Goal: Transaction & Acquisition: Purchase product/service

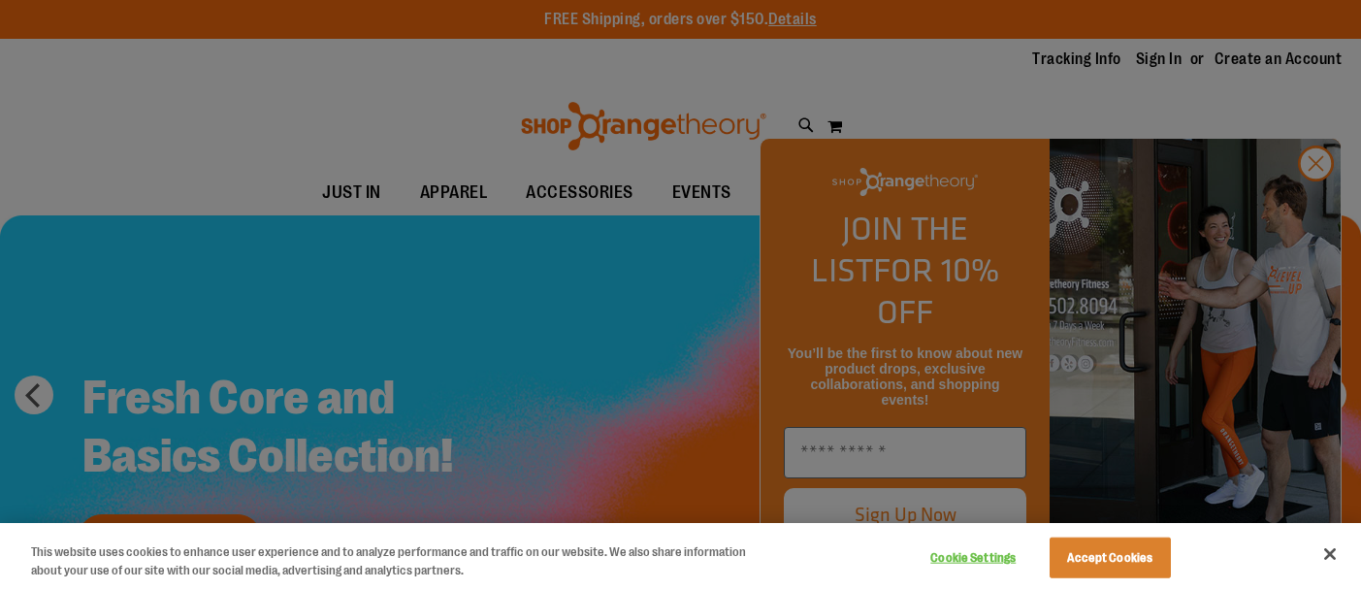
type input "**********"
click at [293, 417] on div at bounding box center [680, 295] width 1361 height 590
click at [1311, 199] on div at bounding box center [680, 295] width 1361 height 590
click at [1315, 209] on div at bounding box center [680, 295] width 1361 height 590
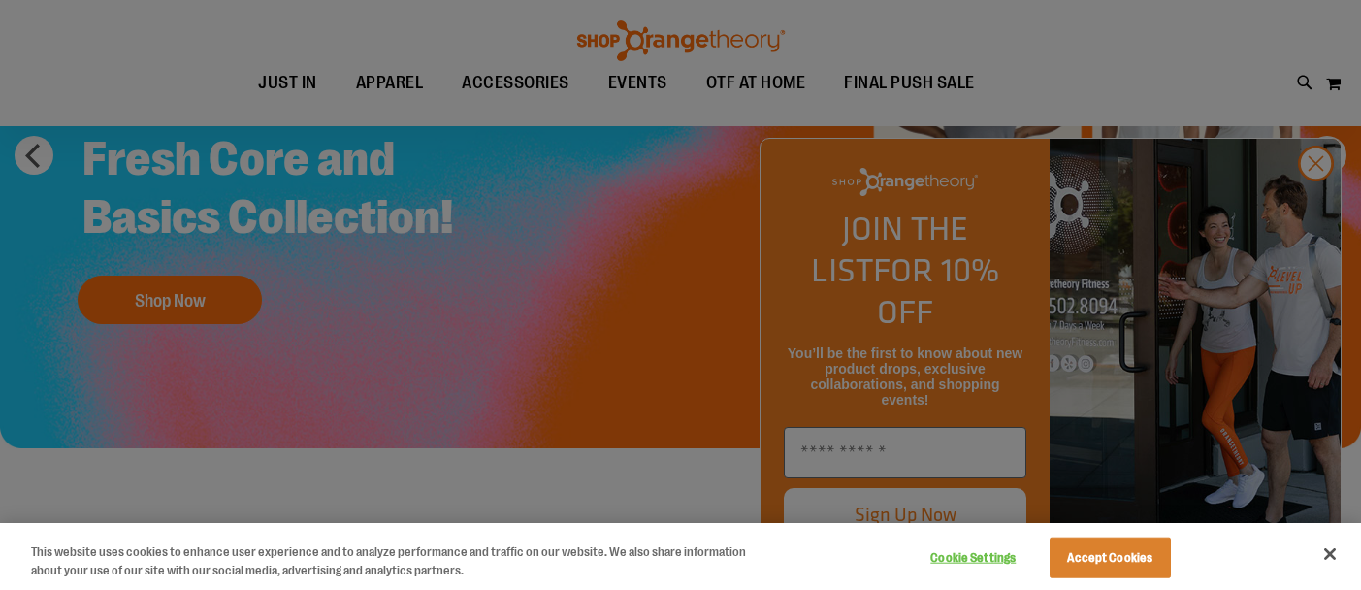
scroll to position [246, 0]
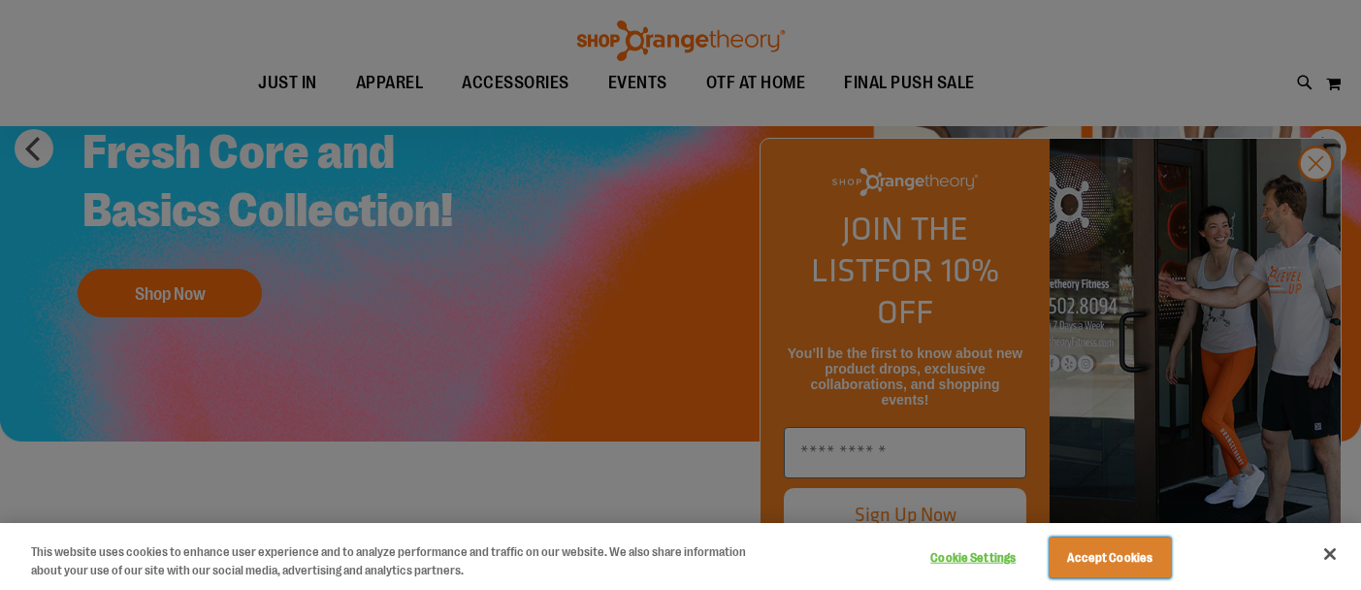
click at [1124, 561] on button "Accept Cookies" at bounding box center [1110, 558] width 121 height 41
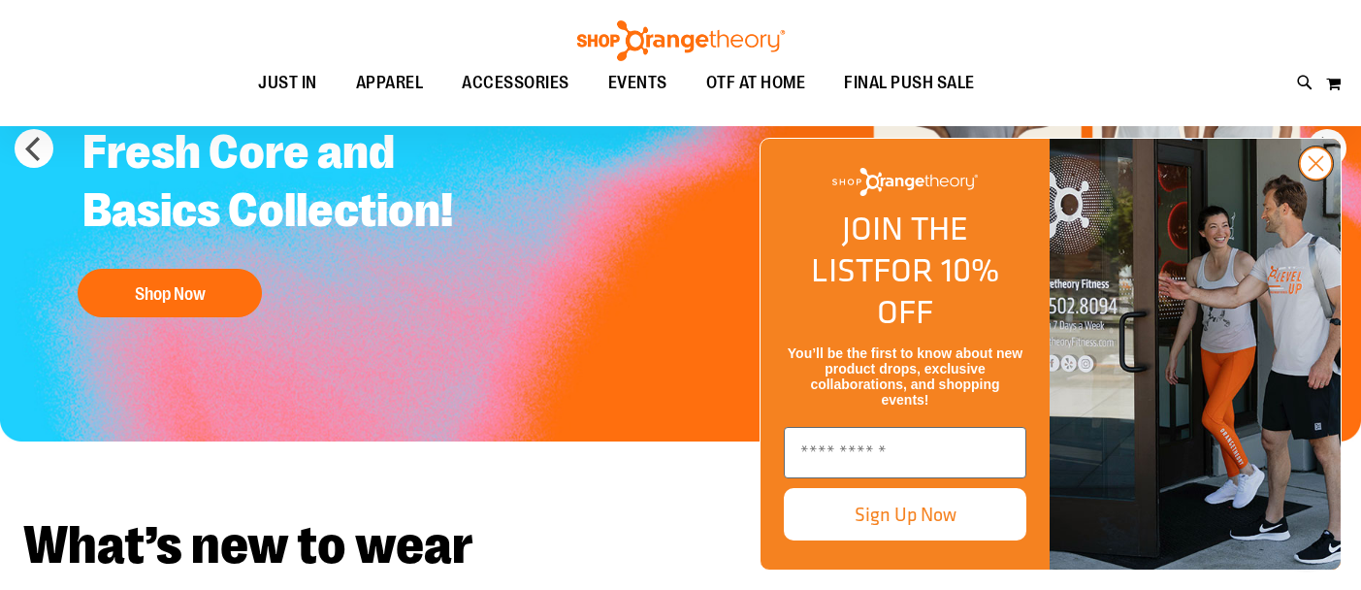
click at [1311, 180] on circle "Close dialog" at bounding box center [1316, 163] width 32 height 32
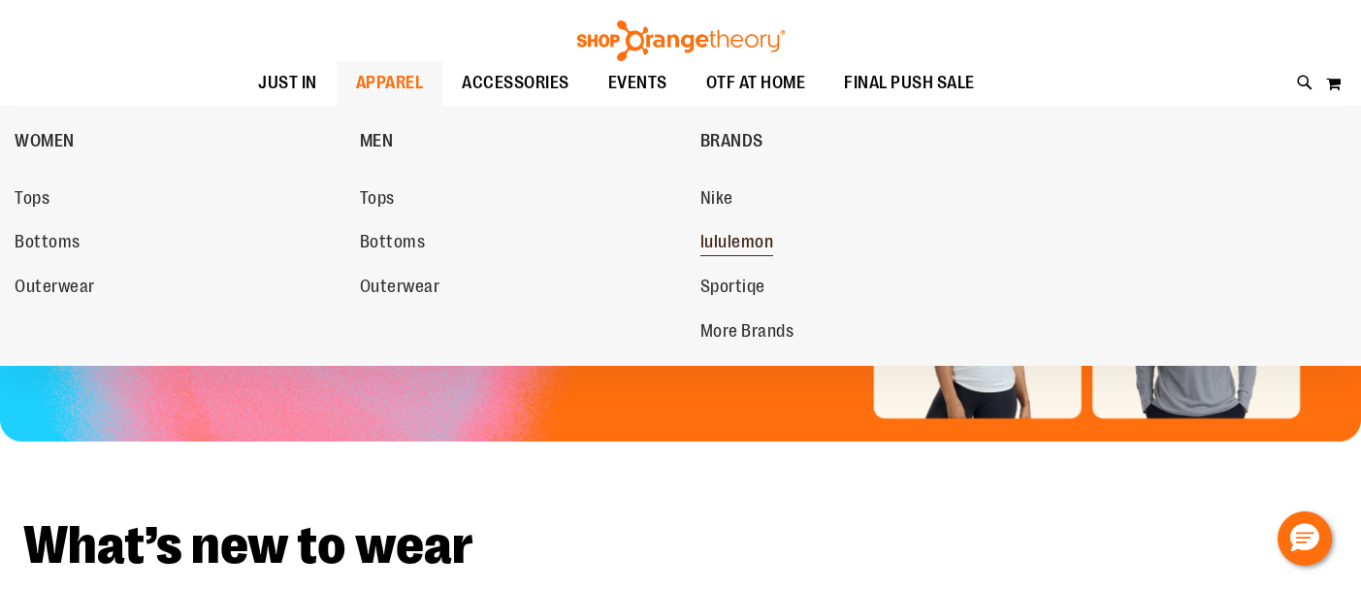
click at [720, 239] on span "lululemon" at bounding box center [738, 244] width 74 height 24
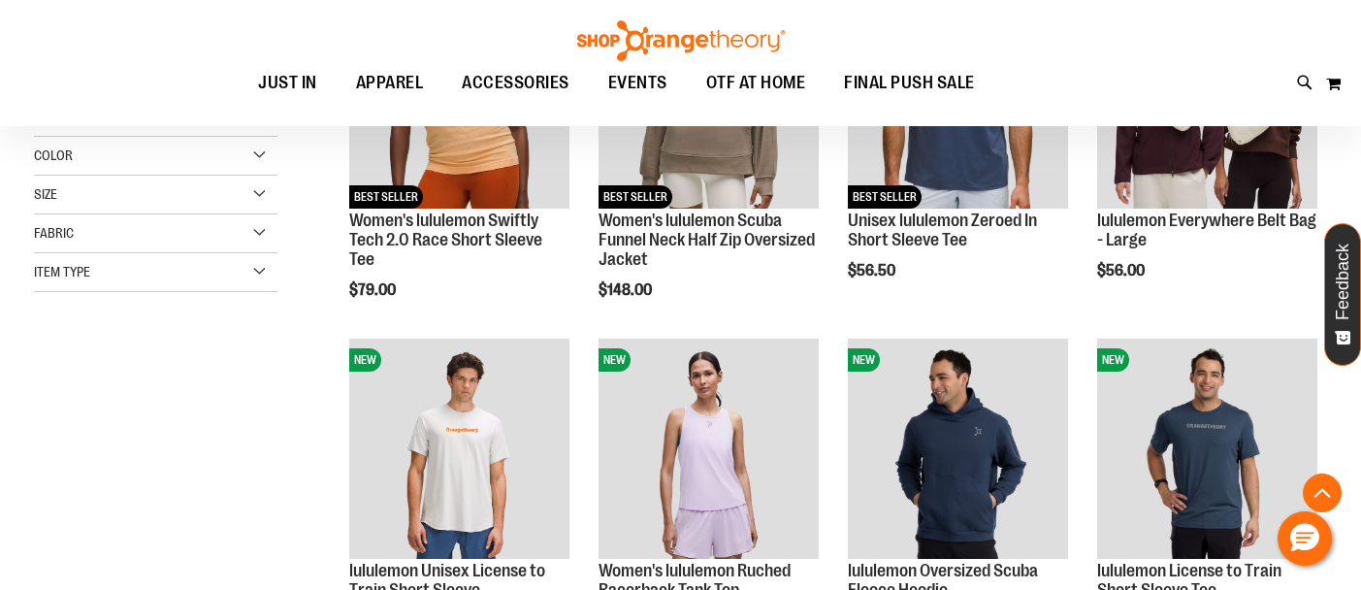
scroll to position [380, 0]
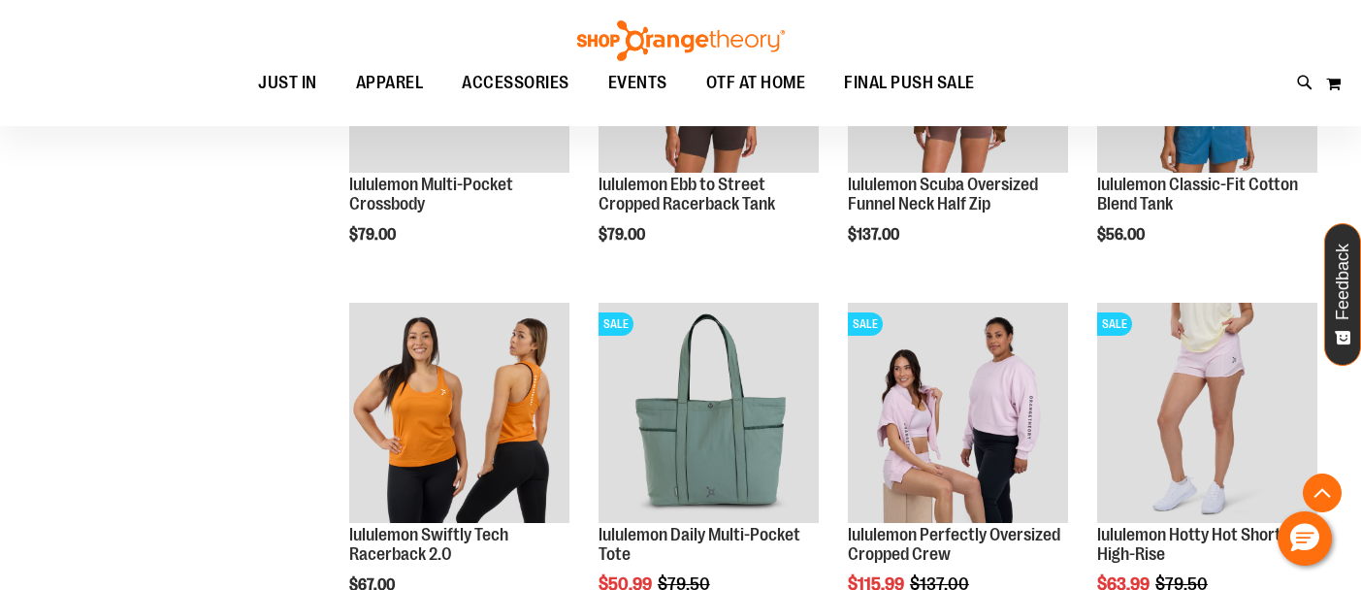
scroll to position [1280, 0]
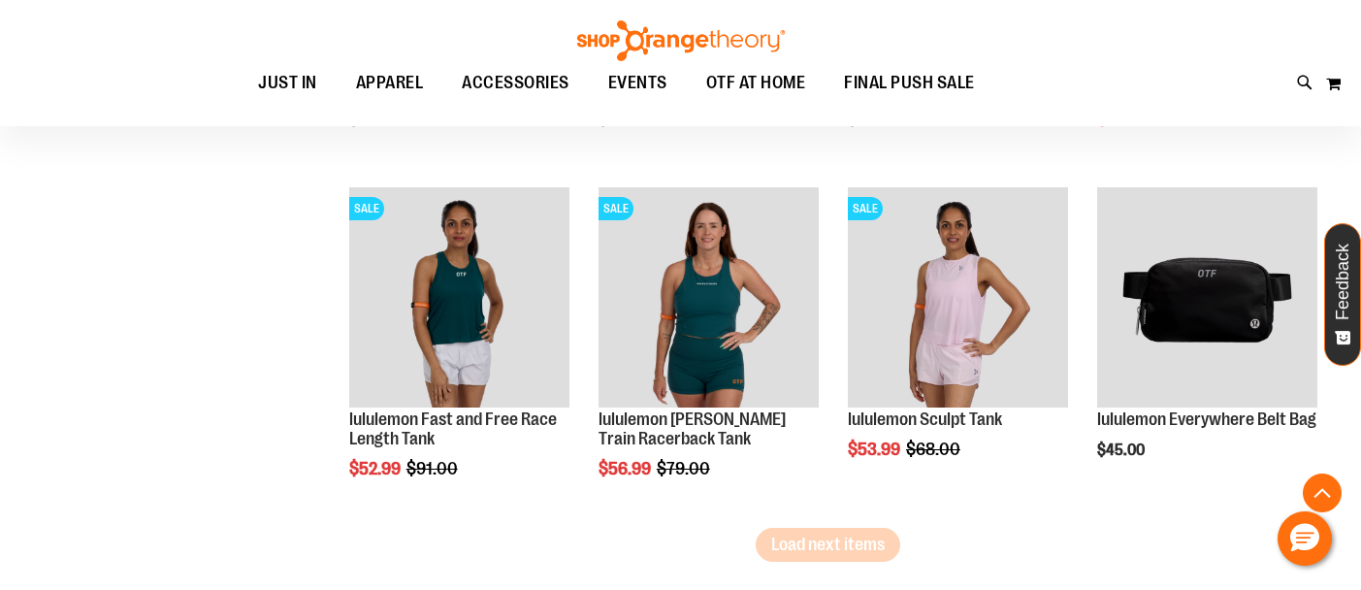
scroll to position [2806, 0]
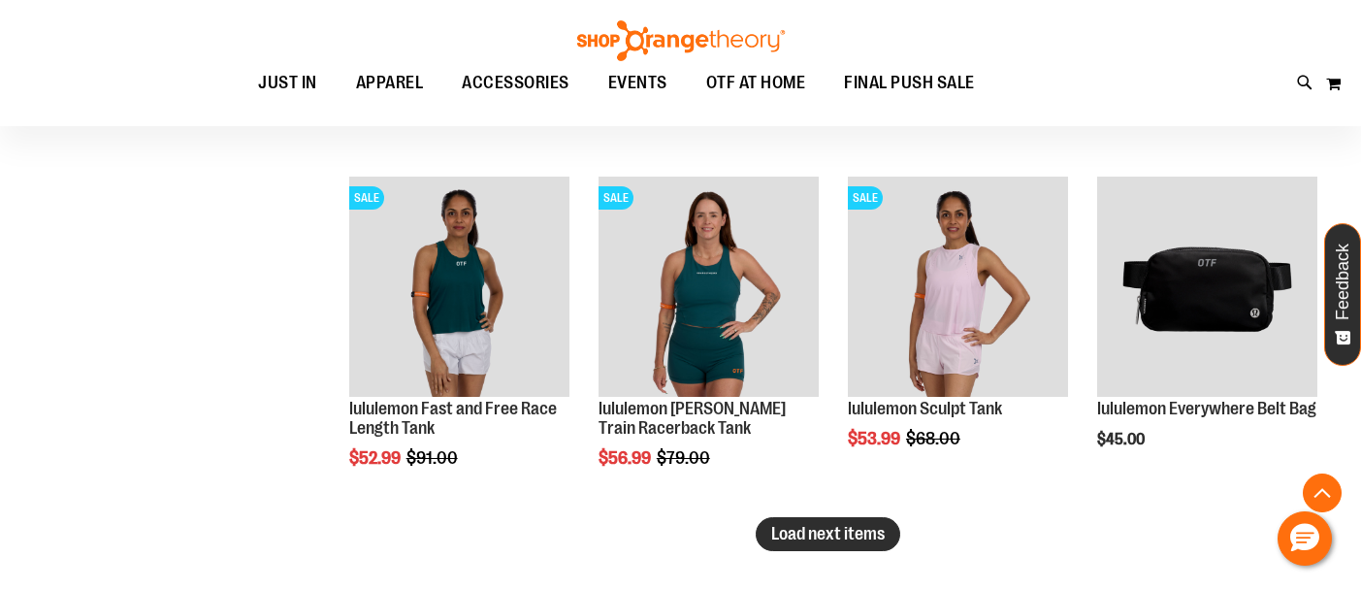
type input "**********"
click at [811, 531] on span "Load next items" at bounding box center [828, 533] width 114 height 19
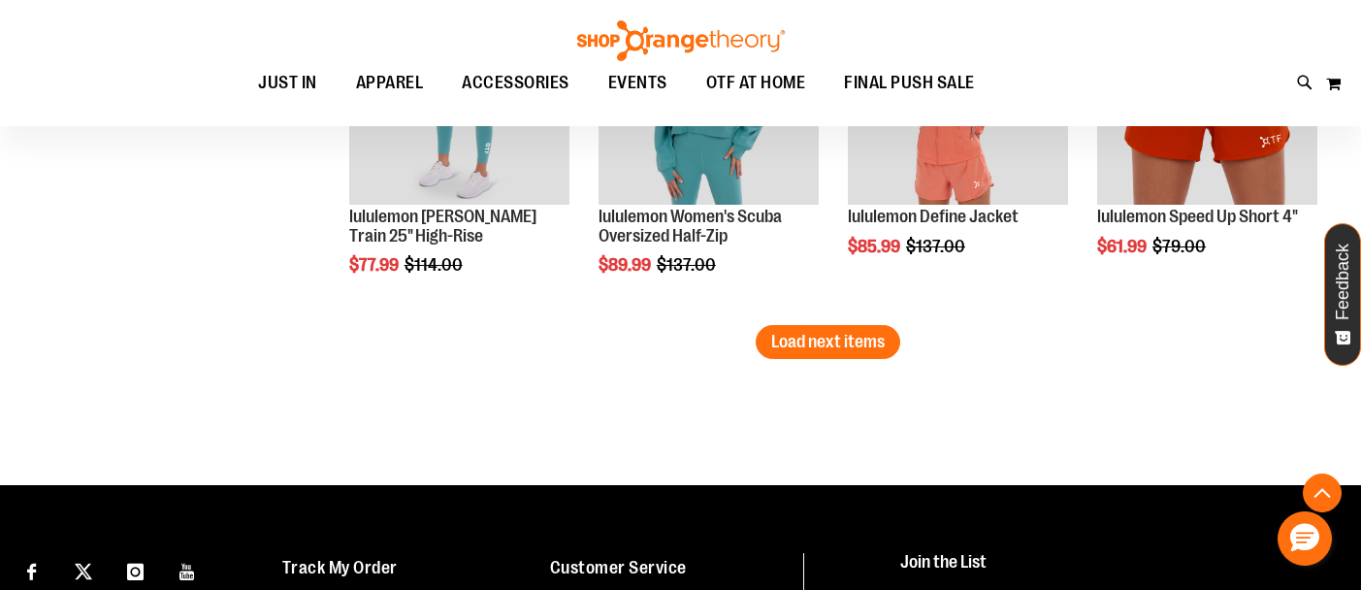
scroll to position [4077, 0]
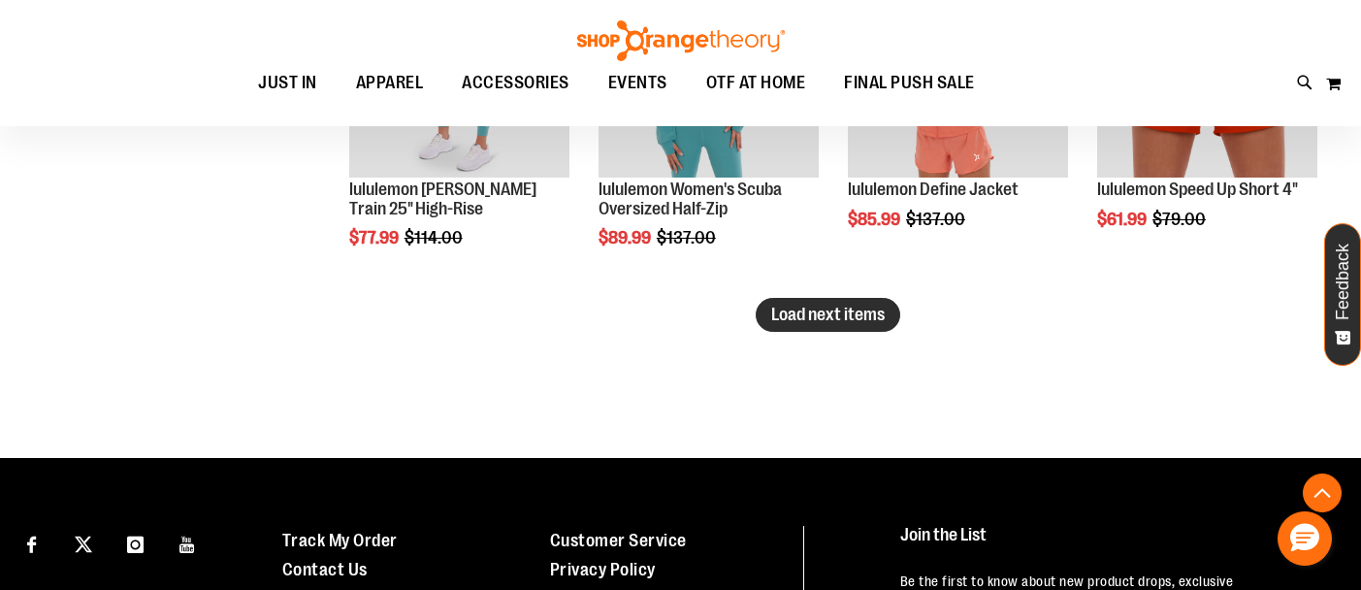
click at [806, 322] on span "Load next items" at bounding box center [828, 314] width 114 height 19
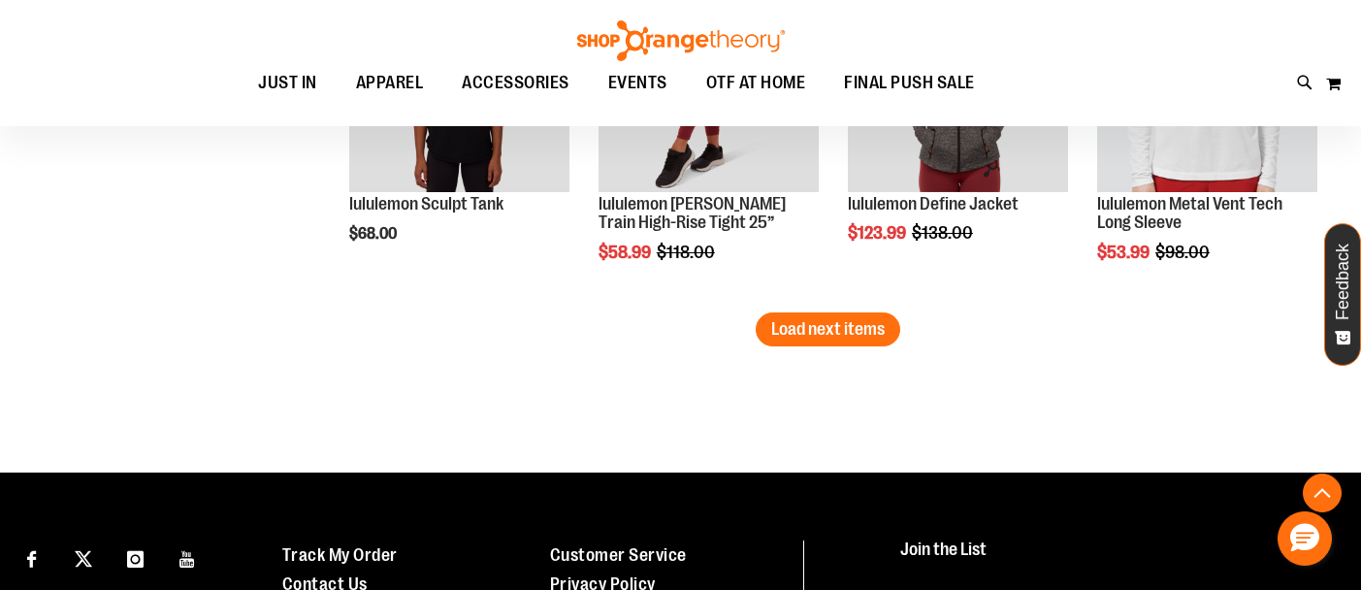
scroll to position [4985, 0]
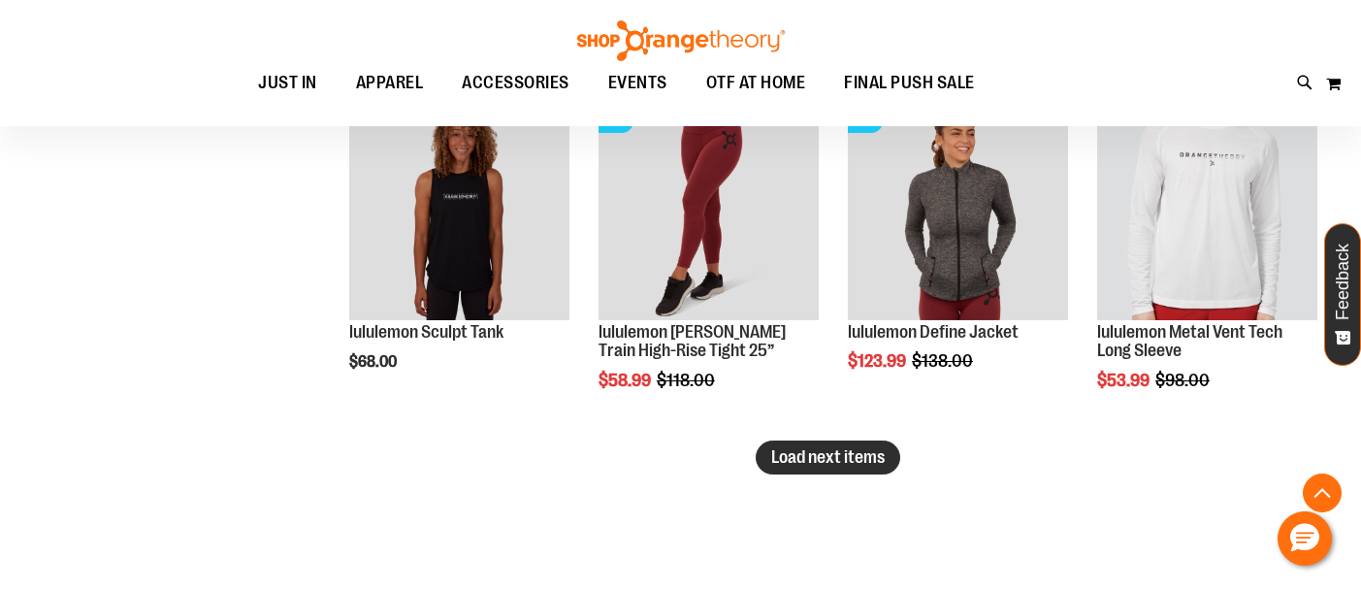
click at [885, 453] on span "Load next items" at bounding box center [828, 456] width 114 height 19
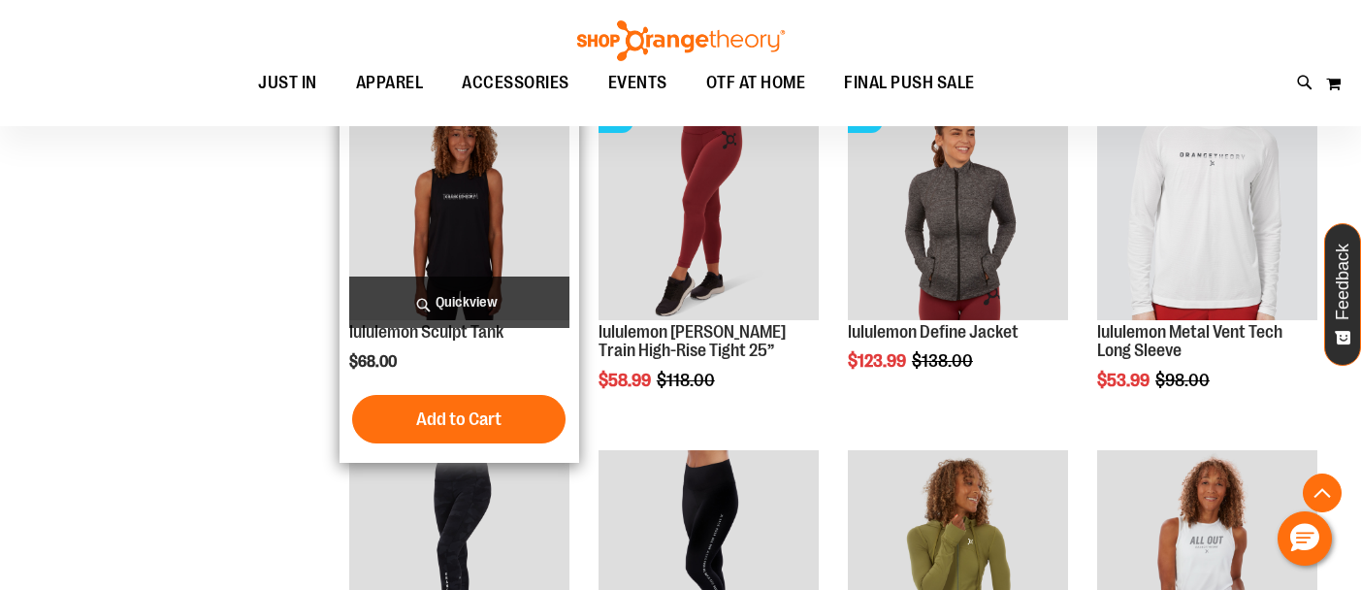
click at [529, 287] on span "Quickview" at bounding box center [459, 302] width 220 height 51
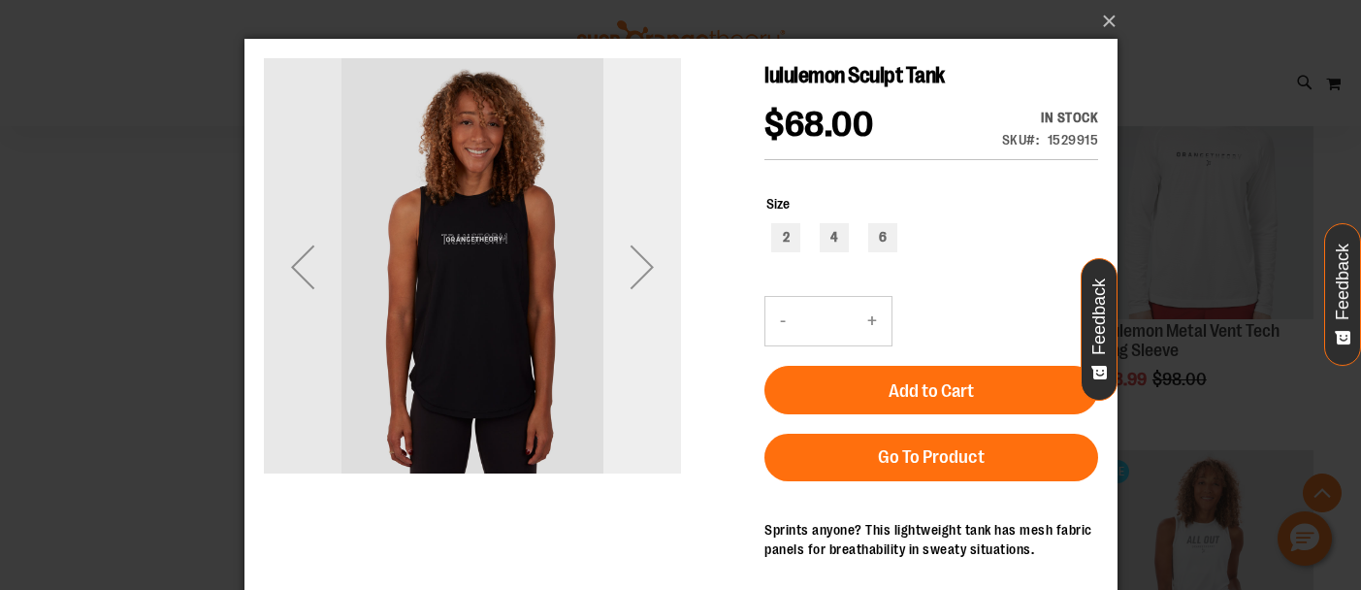
click at [664, 269] on div "Next" at bounding box center [642, 267] width 78 height 78
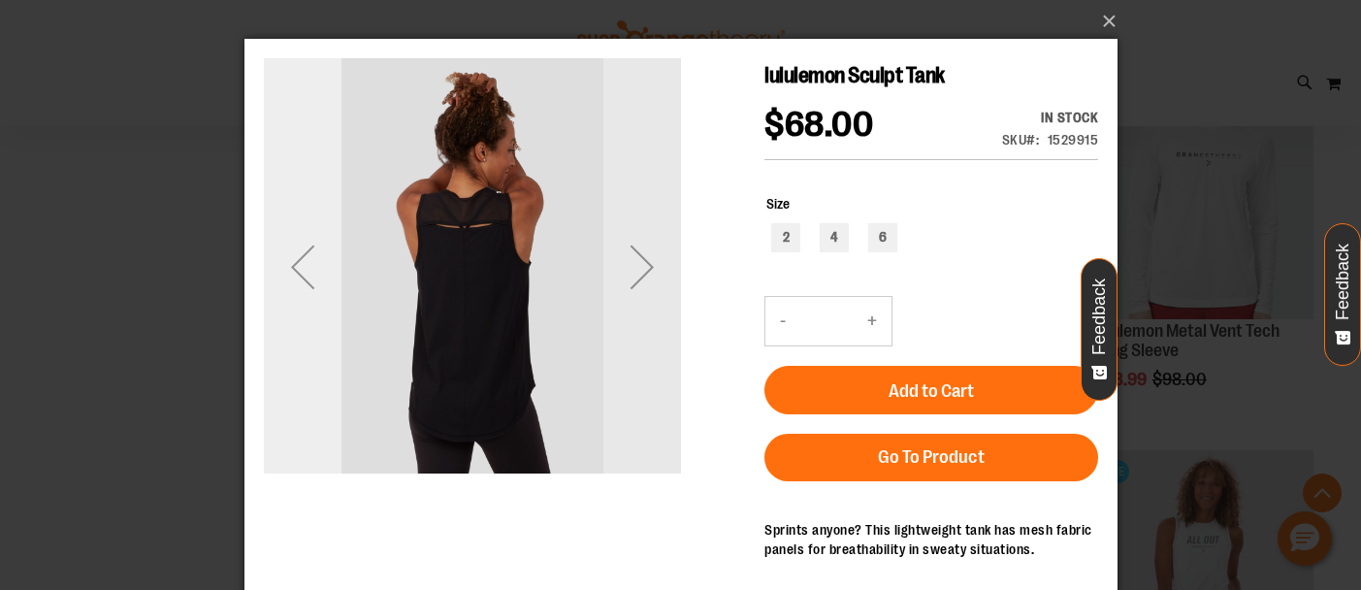
click at [310, 271] on div "Previous" at bounding box center [302, 267] width 78 height 78
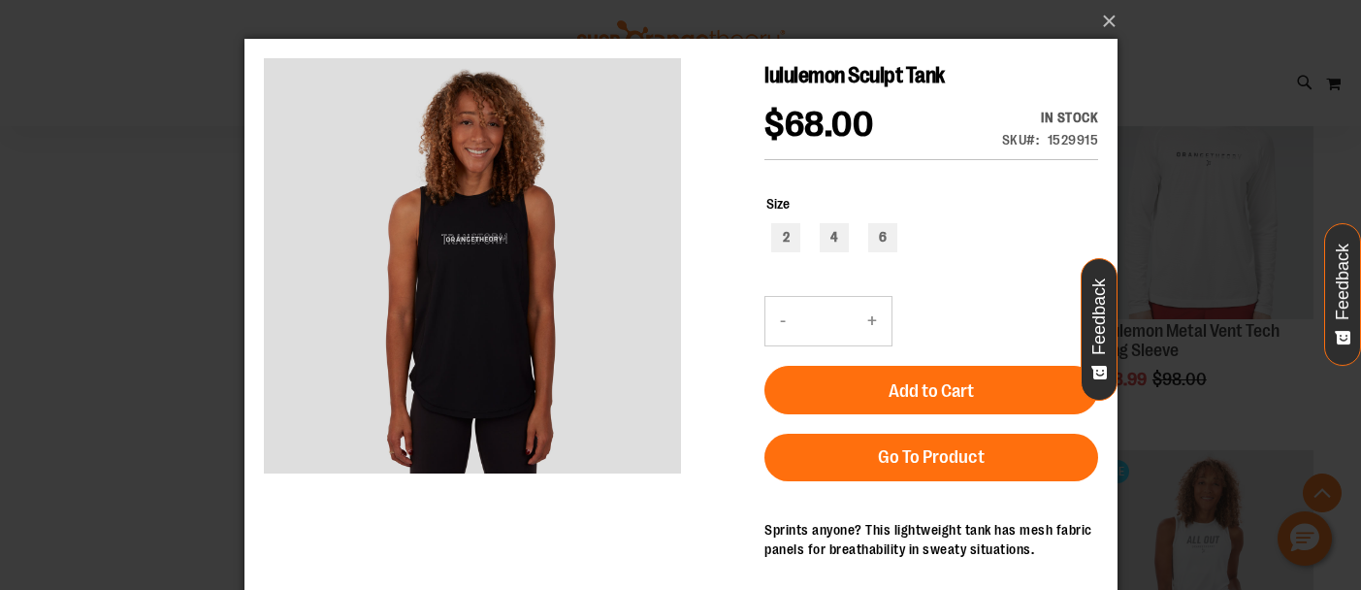
click at [1204, 263] on div "×" at bounding box center [680, 295] width 1361 height 590
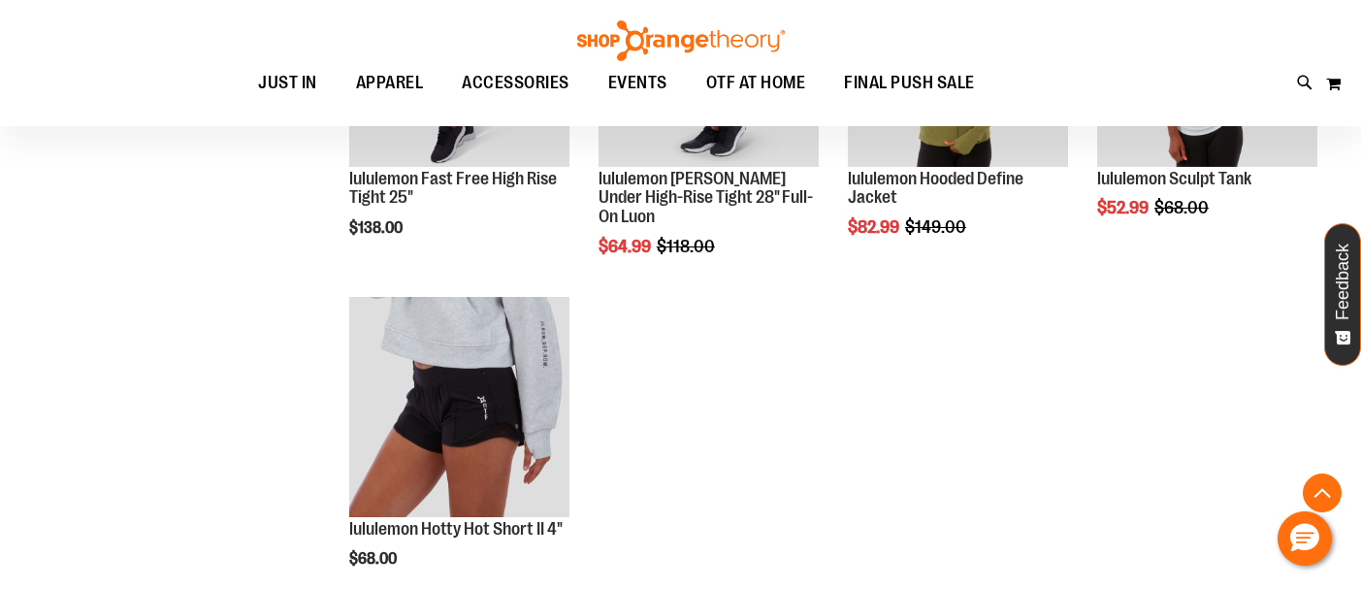
scroll to position [4907, 0]
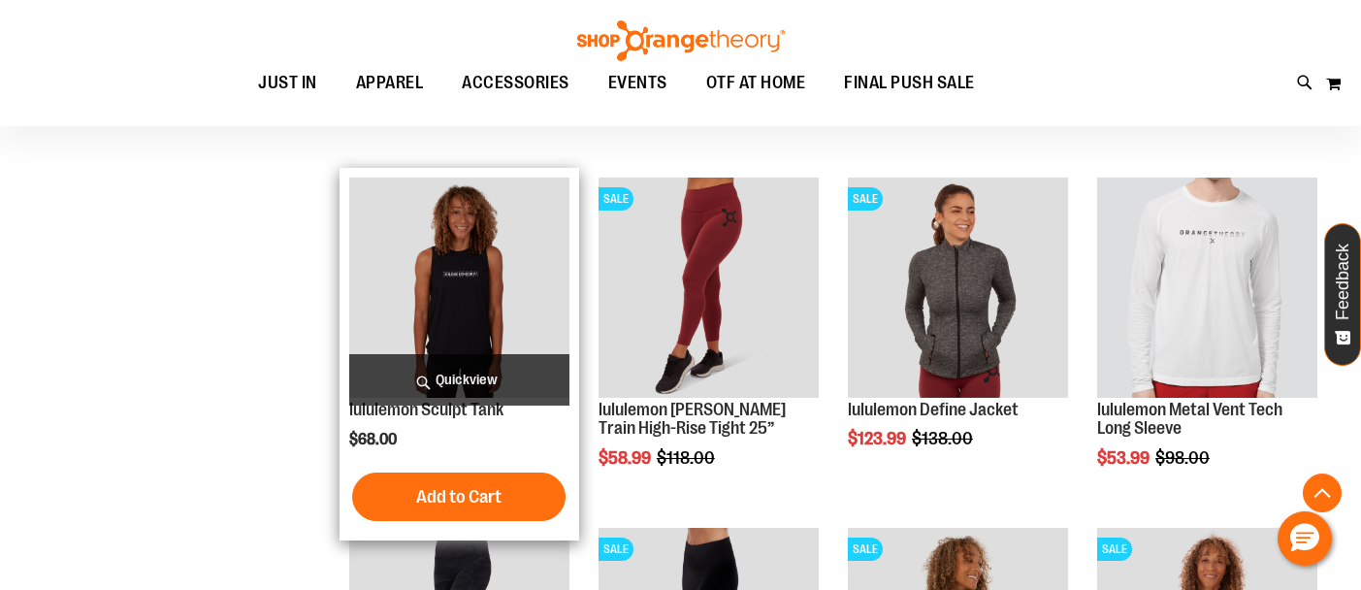
scroll to position [1870, 0]
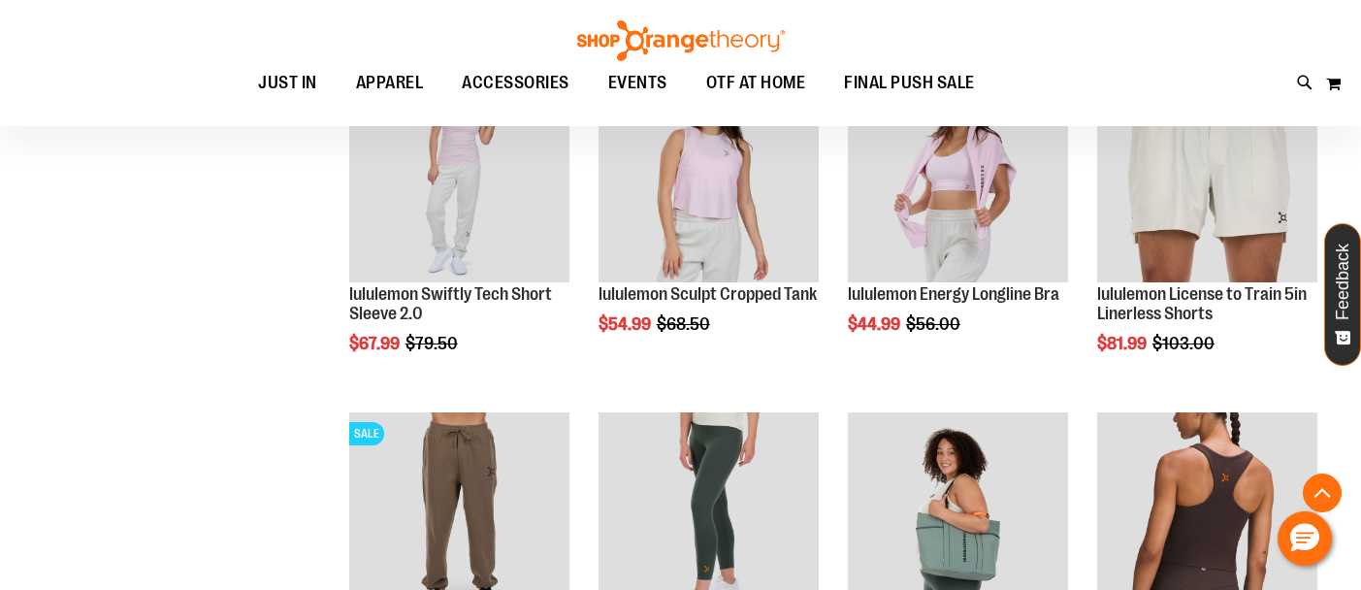
scroll to position [2920, 0]
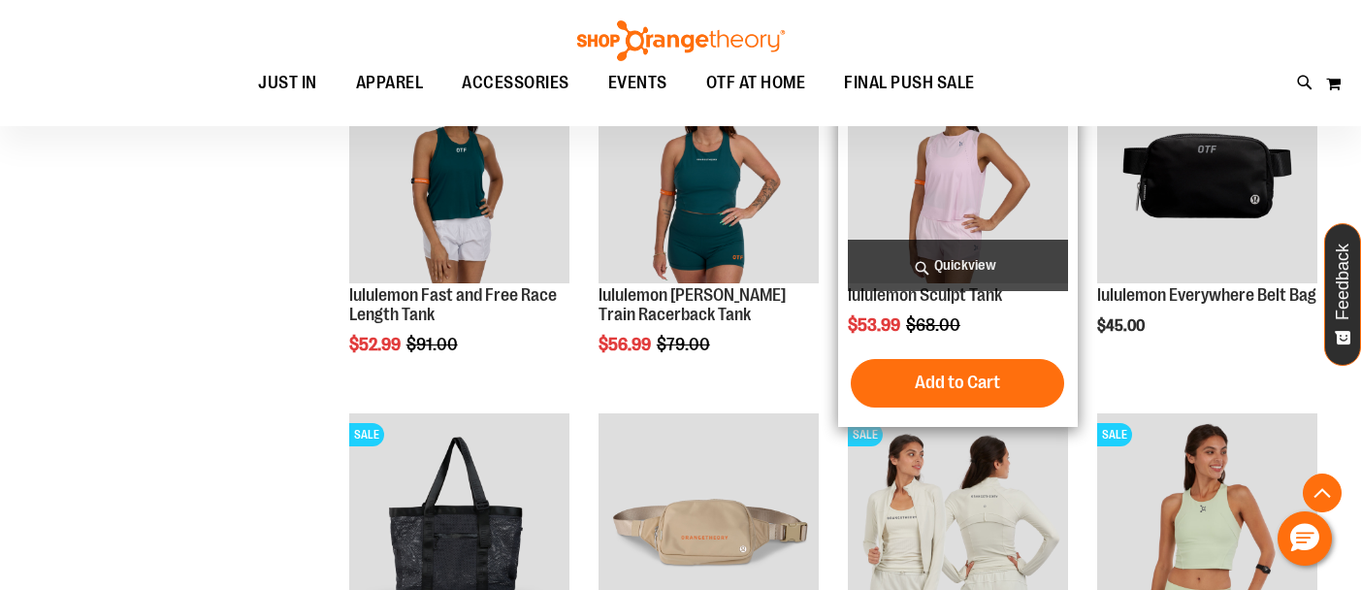
click at [1030, 198] on img "product" at bounding box center [958, 173] width 220 height 220
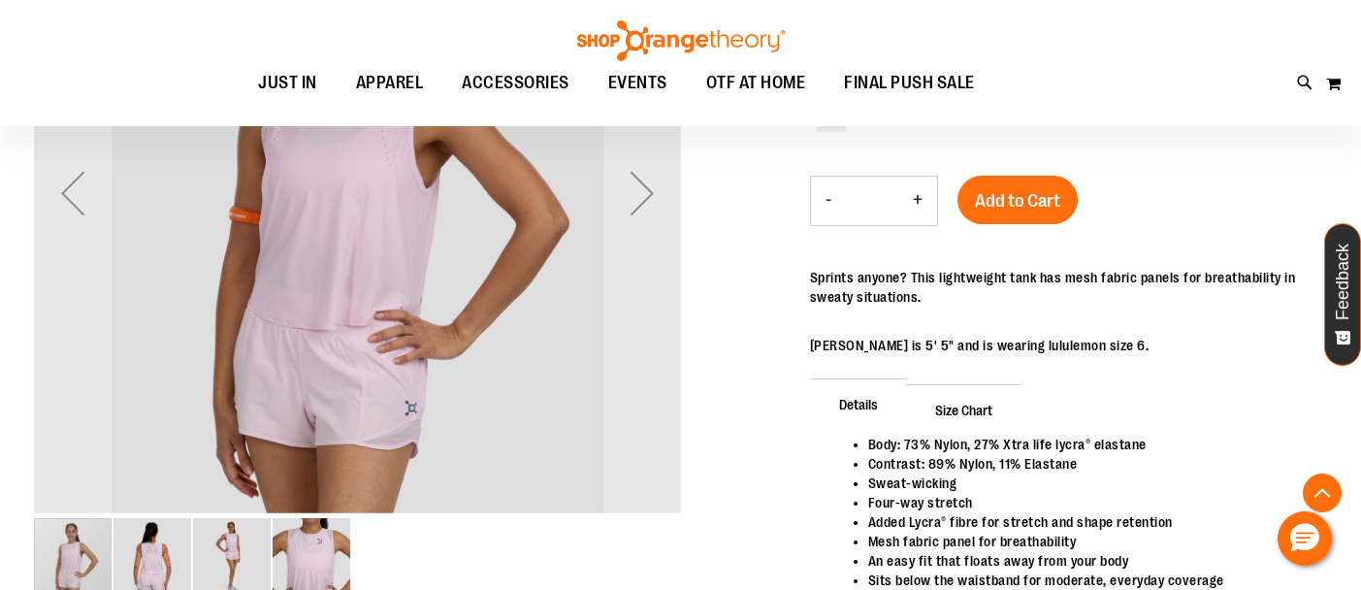
scroll to position [198, 0]
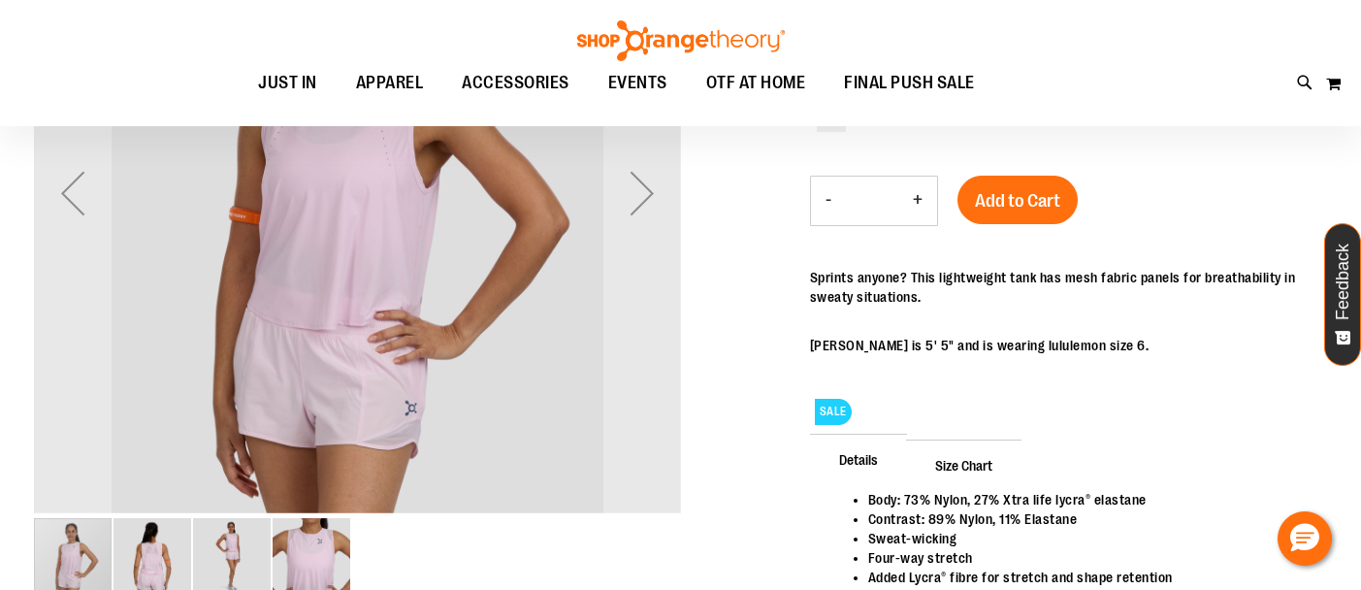
type input "**********"
click at [172, 575] on img "image 2 of 4" at bounding box center [153, 557] width 78 height 78
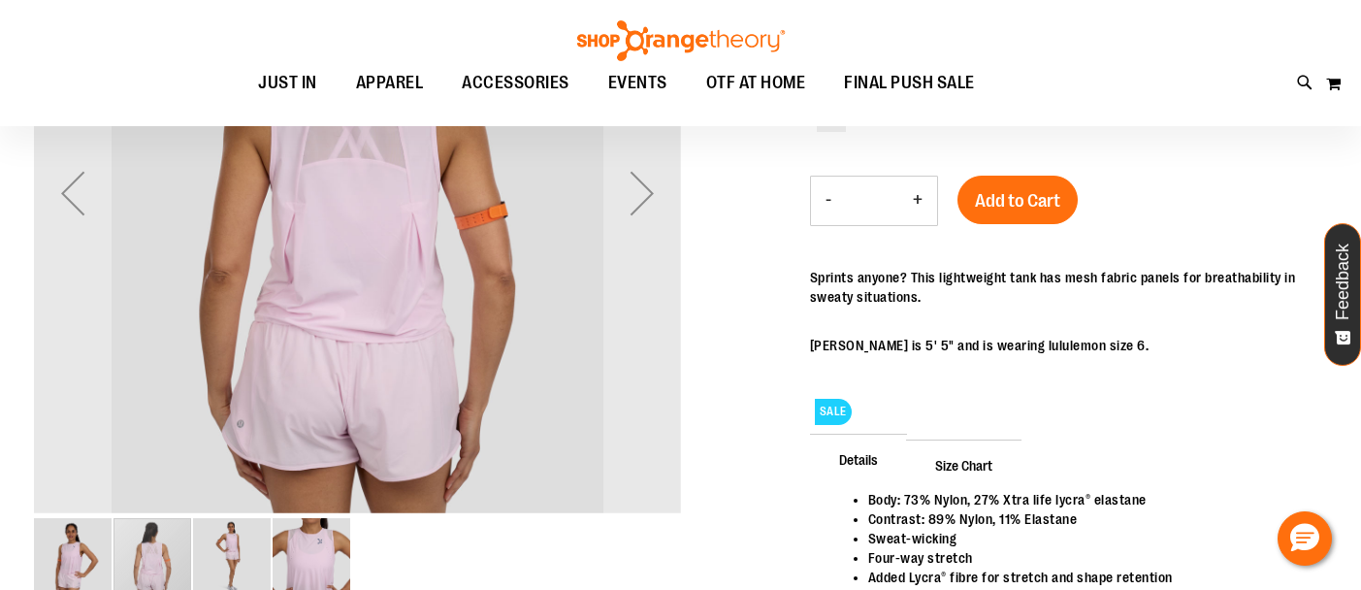
click at [51, 561] on img "image 1 of 4" at bounding box center [73, 557] width 78 height 78
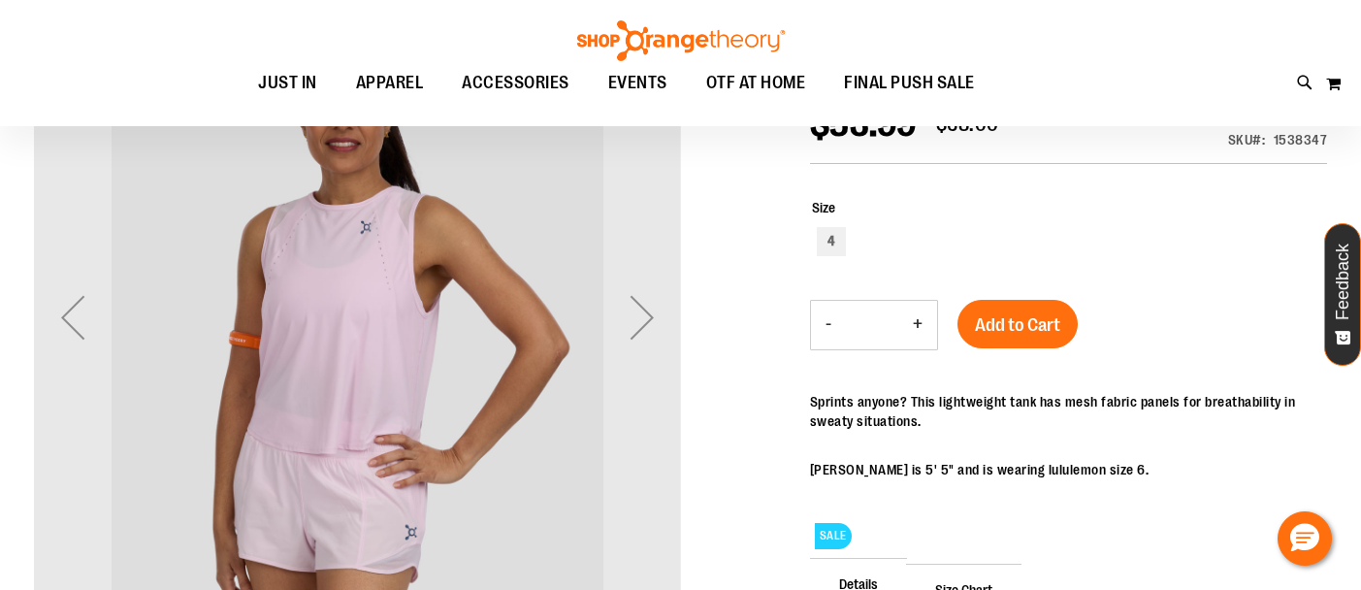
scroll to position [69, 0]
